Goal: Information Seeking & Learning: Check status

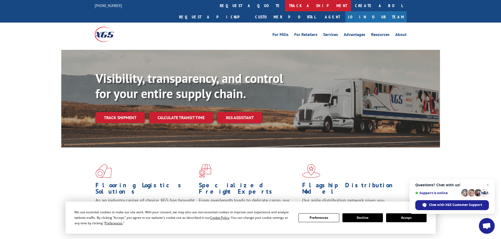
click at [285, 7] on link "track a shipment" at bounding box center [318, 5] width 66 height 11
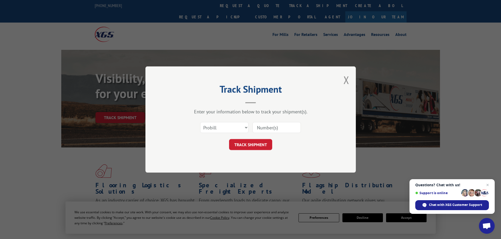
click at [279, 128] on input at bounding box center [276, 127] width 48 height 11
click at [219, 128] on select "Select category... Probill BOL PO" at bounding box center [224, 127] width 48 height 11
click at [200, 122] on select "Select category... Probill BOL PO" at bounding box center [224, 127] width 48 height 11
click at [224, 130] on select "Select category... Probill BOL PO" at bounding box center [224, 127] width 48 height 11
select select "probill"
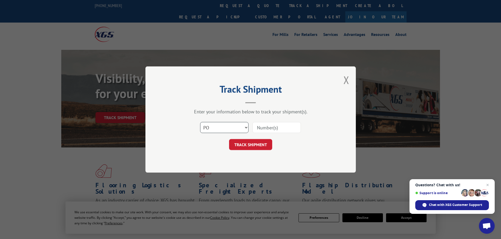
click at [200, 122] on select "Select category... Probill BOL PO" at bounding box center [224, 127] width 48 height 11
click at [276, 132] on input at bounding box center [276, 127] width 48 height 11
type input "17562551"
click at [249, 147] on button "TRACK SHIPMENT" at bounding box center [250, 144] width 43 height 11
